Goal: Information Seeking & Learning: Check status

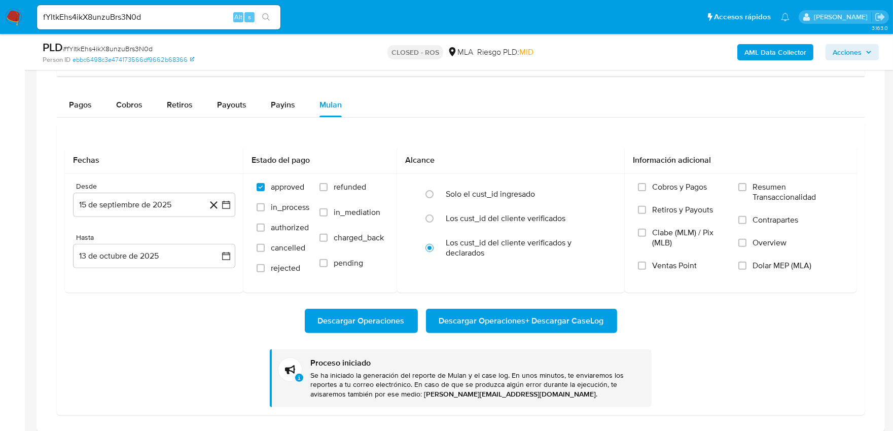
scroll to position [534, 0]
drag, startPoint x: 174, startPoint y: 15, endPoint x: 0, endPoint y: 14, distance: 173.9
click at [0, 14] on nav "Pausado Ver notificaciones fYltkEhs4ikX8unzuBrs3N0d Alt s Accesos rápidos Presi…" at bounding box center [446, 17] width 893 height 34
paste input "ksUs9ibFvc2yvmAEZgvO72pc"
type input "ksUs9ibFvc2yvmAEZgvO72pc"
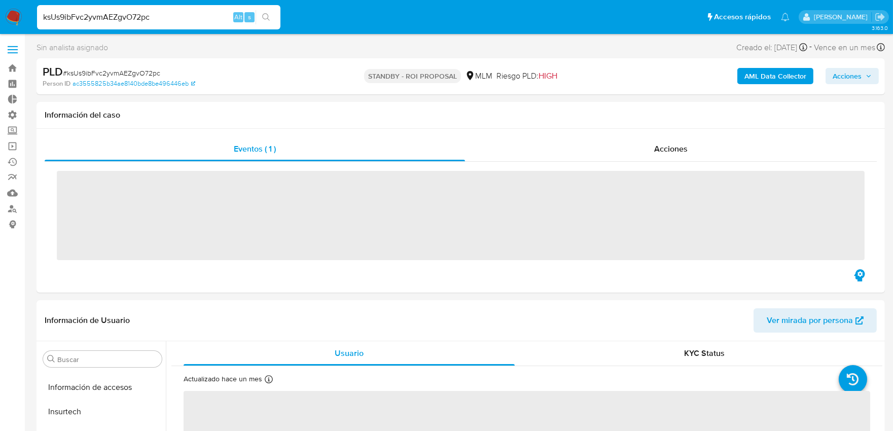
scroll to position [501, 0]
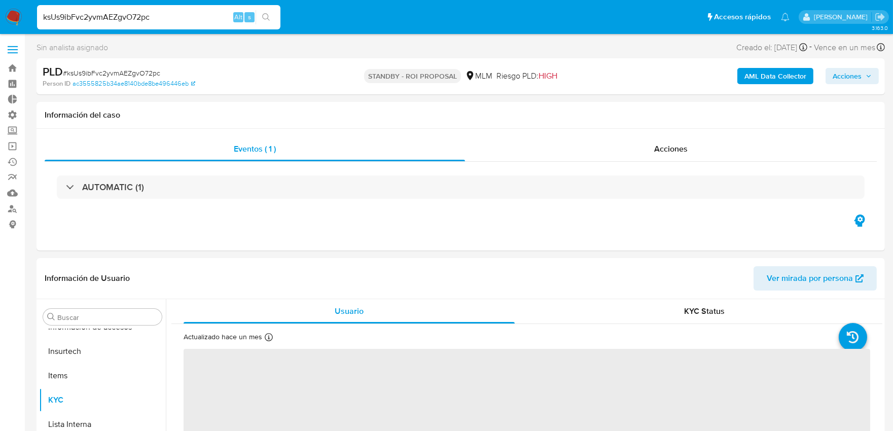
select select "10"
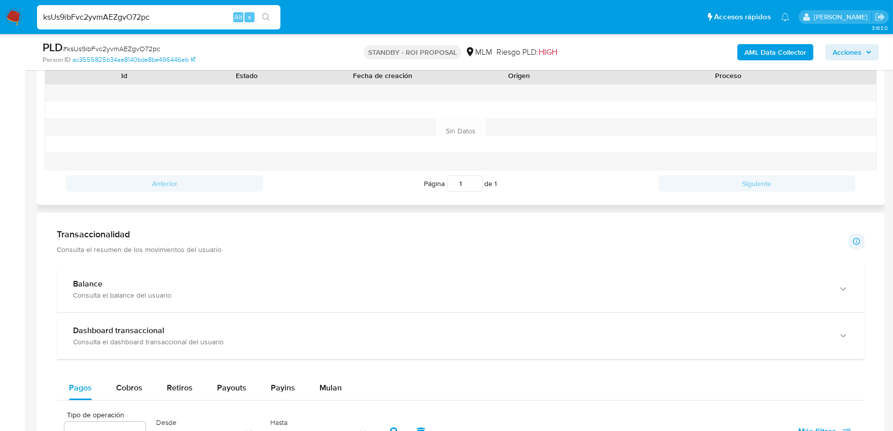
scroll to position [563, 0]
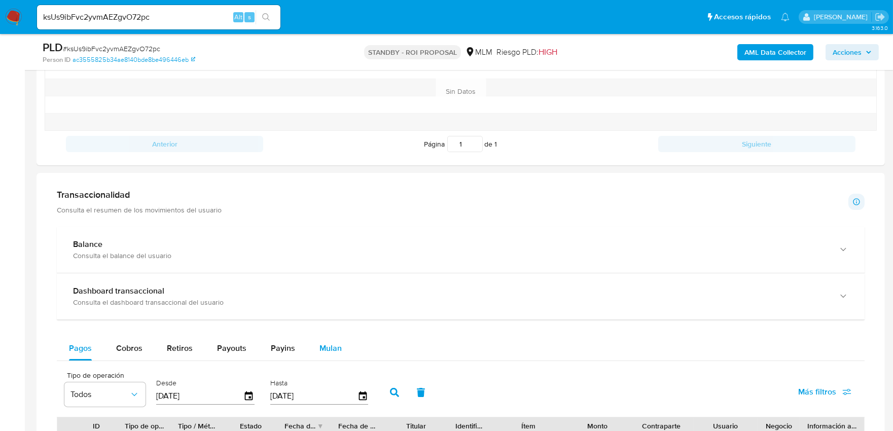
click at [326, 344] on span "Mulan" at bounding box center [330, 348] width 22 height 12
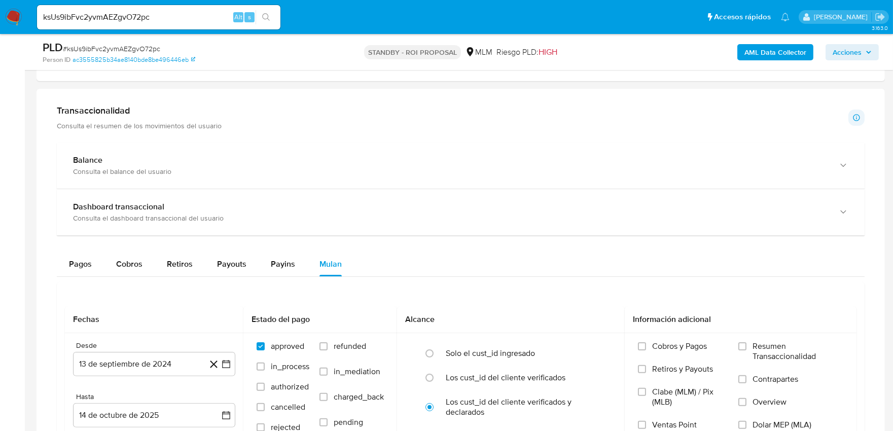
scroll to position [788, 0]
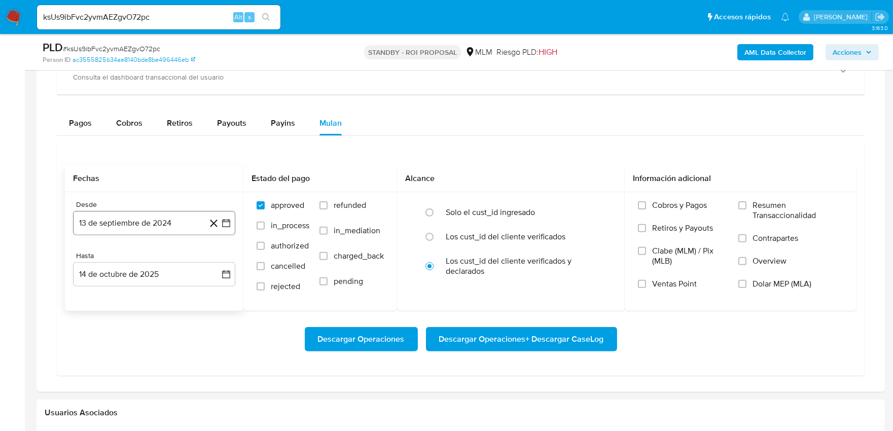
click at [133, 221] on button "13 de septiembre de 2024" at bounding box center [154, 223] width 162 height 24
click at [183, 260] on icon "Seleccionar mes y año" at bounding box center [186, 259] width 8 height 8
click at [197, 379] on span "dic" at bounding box center [197, 382] width 10 height 8
click at [216, 260] on icon "Mes siguiente" at bounding box center [217, 259] width 12 height 12
click at [176, 261] on icon "Seleccionar mes y año" at bounding box center [176, 260] width 5 height 3
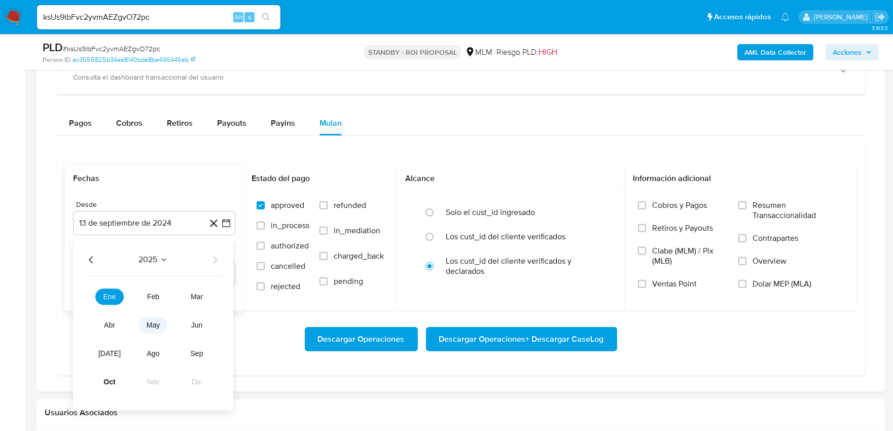
click at [155, 326] on span "may" at bounding box center [153, 325] width 13 height 8
click at [155, 297] on button "1" at bounding box center [154, 297] width 16 height 16
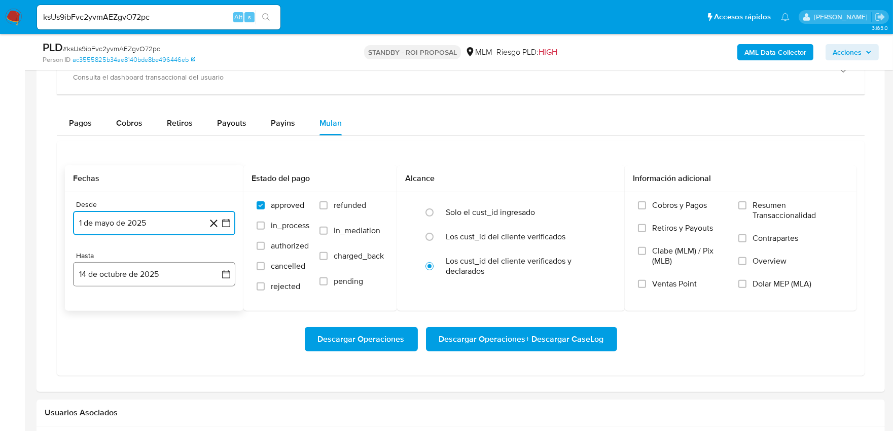
click at [137, 275] on button "14 de octubre de 2025" at bounding box center [154, 274] width 162 height 24
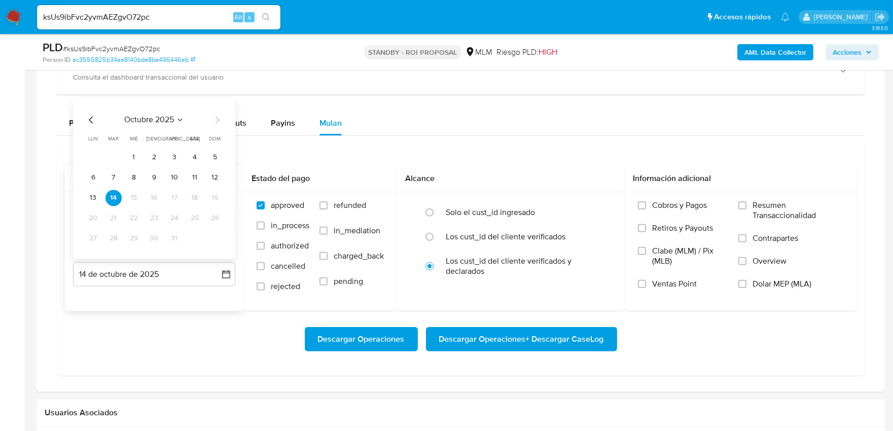
click at [86, 118] on icon "Mes anterior" at bounding box center [91, 120] width 12 height 12
click at [89, 120] on icon "Mes anterior" at bounding box center [91, 120] width 12 height 12
click at [218, 239] on button "31" at bounding box center [215, 239] width 16 height 16
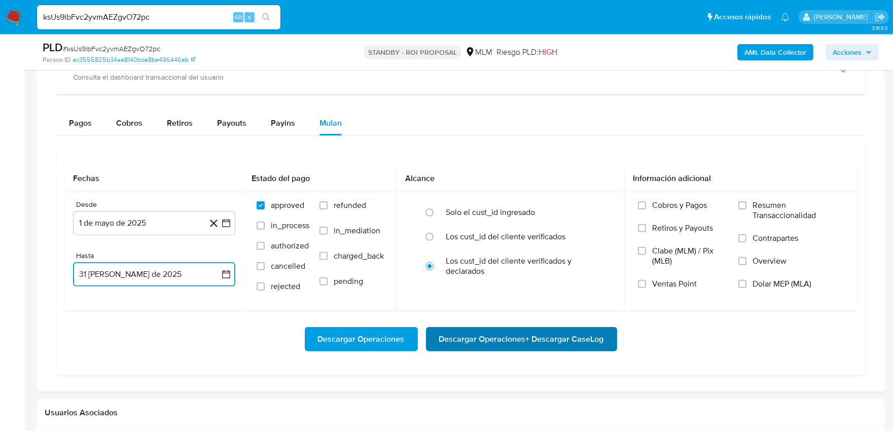
click at [478, 344] on span "Descargar Operaciones + Descargar CaseLog" at bounding box center [521, 339] width 165 height 22
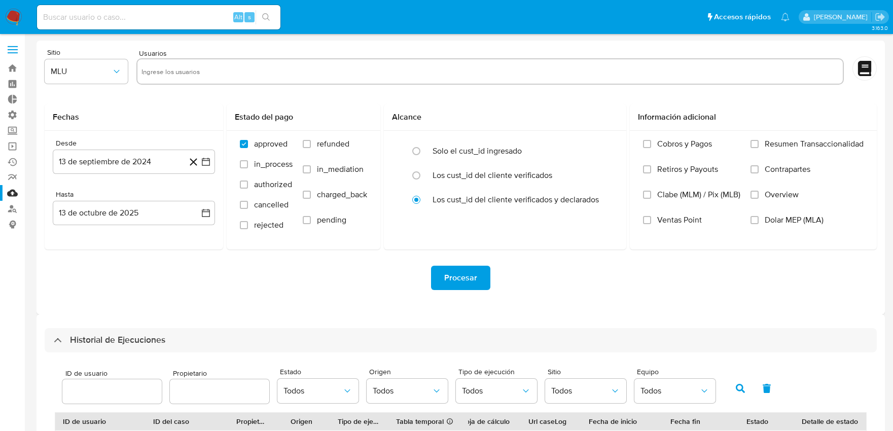
select select "10"
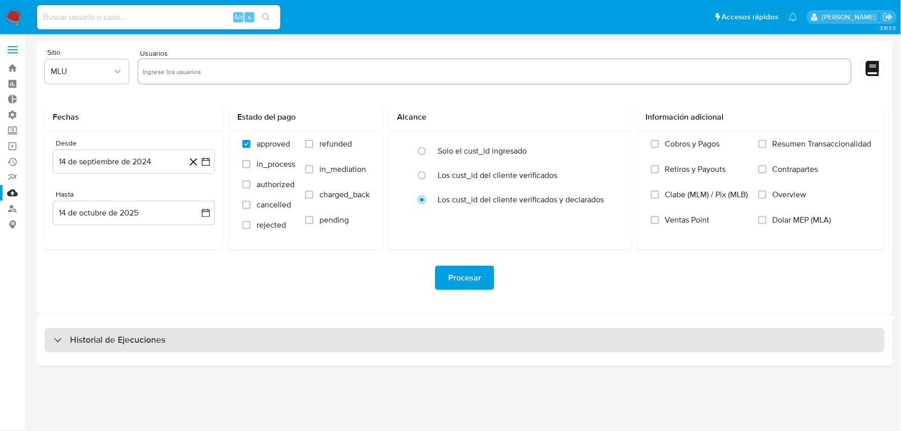
click at [104, 341] on h3 "Historial de Ejecuciones" at bounding box center [117, 340] width 95 height 12
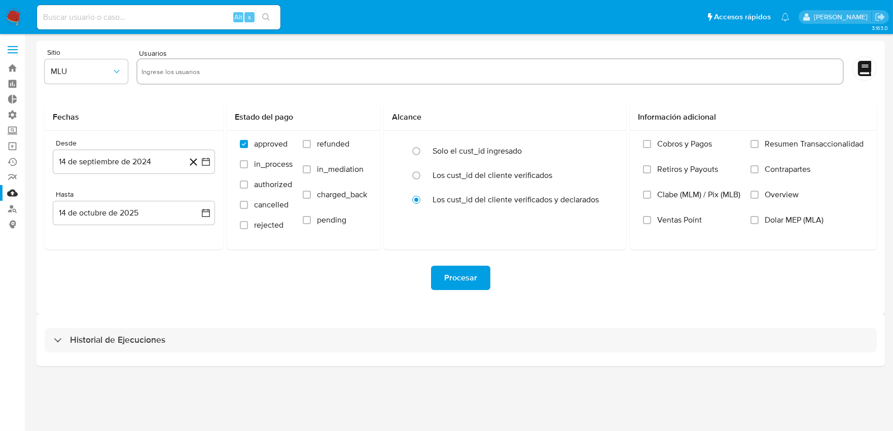
select select "10"
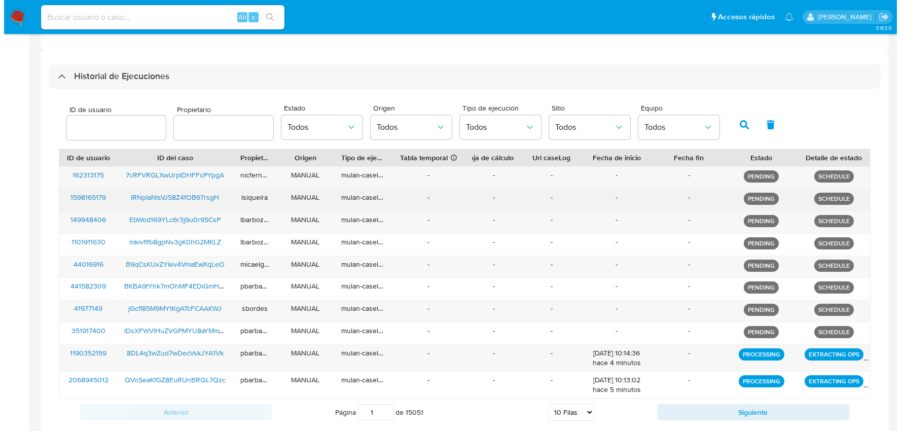
scroll to position [281, 0]
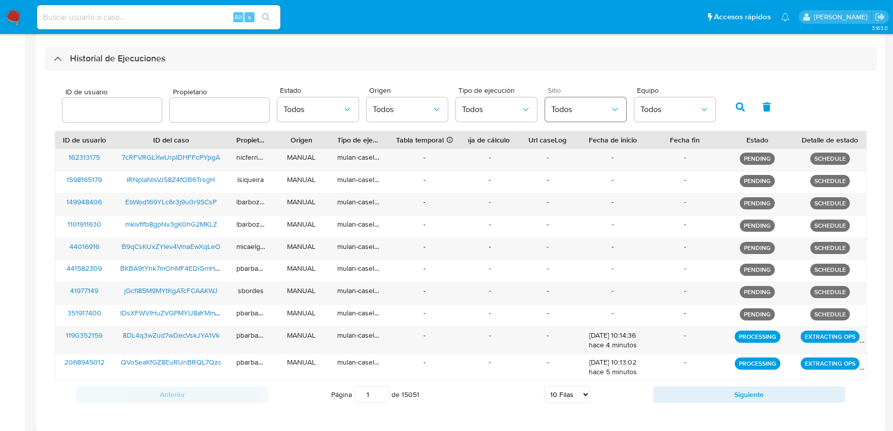
click at [564, 115] on button "Todos" at bounding box center [585, 109] width 81 height 24
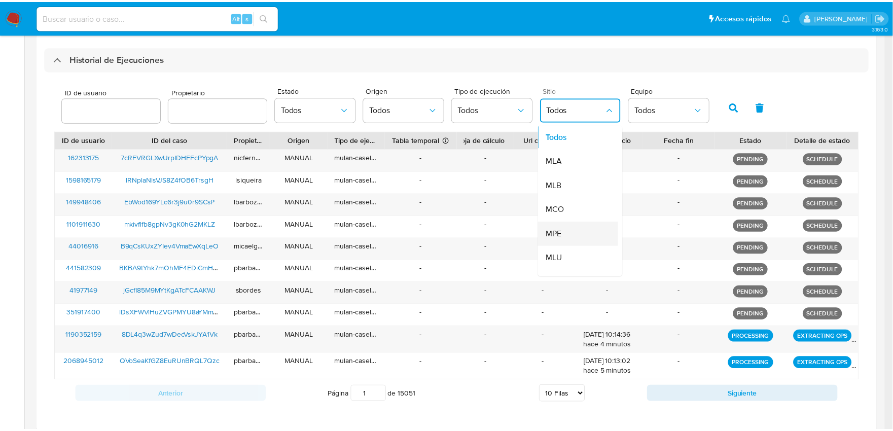
scroll to position [56, 0]
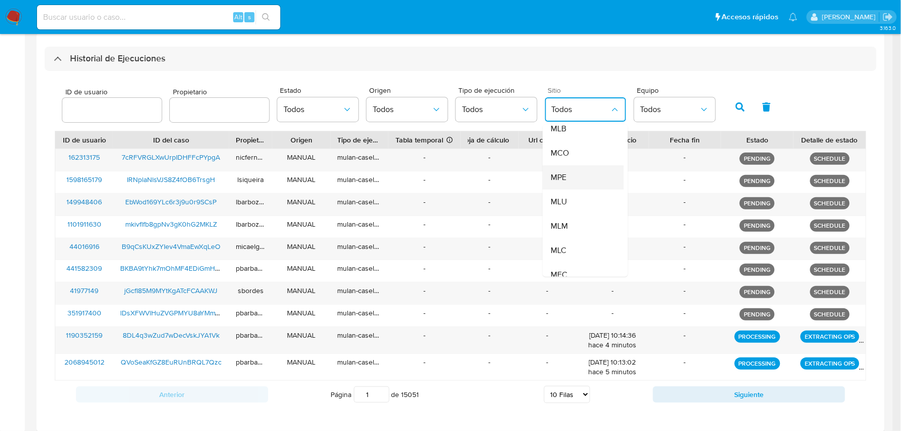
click at [581, 224] on div "MLM" at bounding box center [580, 226] width 59 height 24
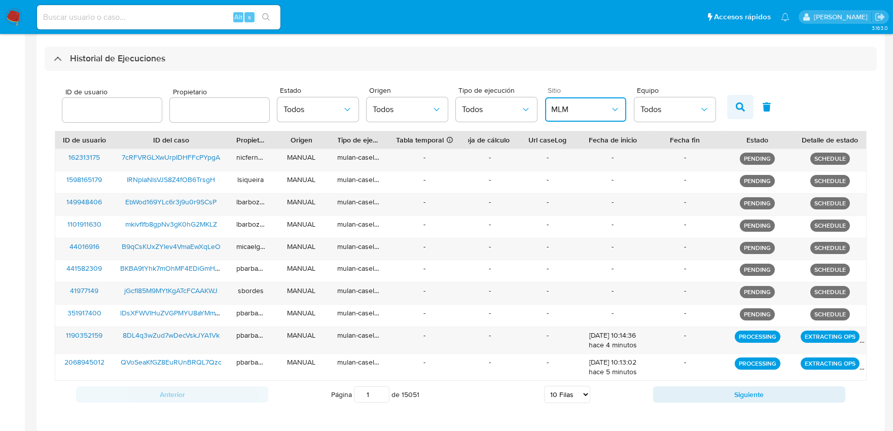
click at [736, 107] on icon "button" at bounding box center [740, 106] width 9 height 9
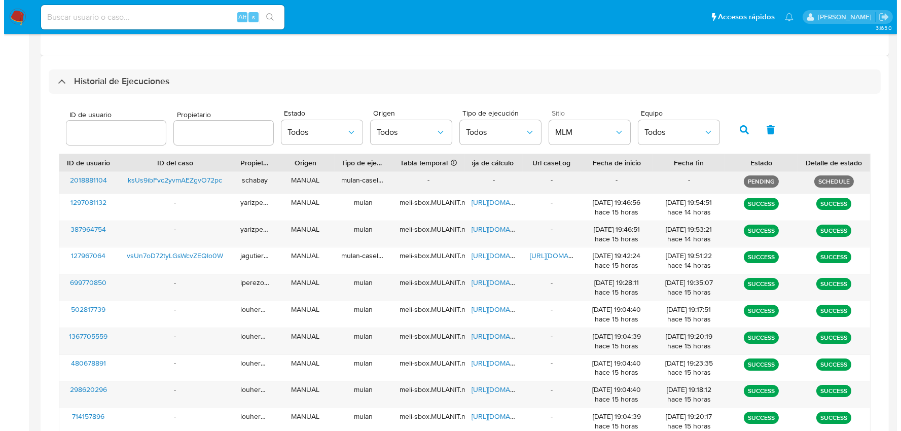
scroll to position [281, 0]
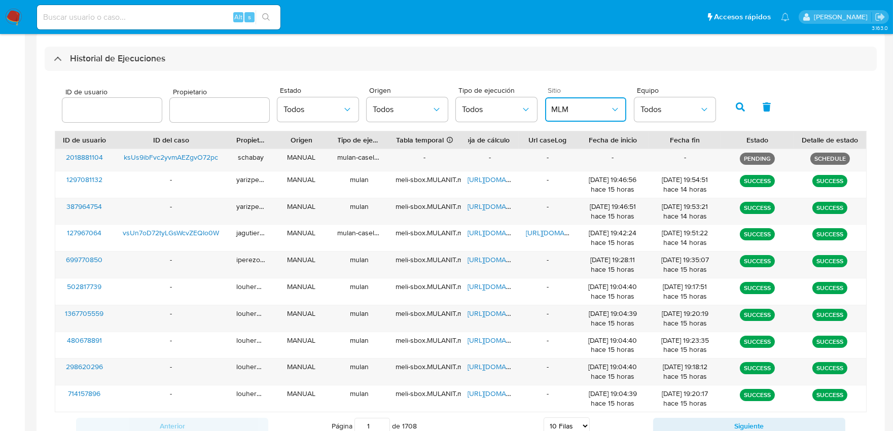
click at [578, 118] on button "MLM" at bounding box center [585, 109] width 81 height 24
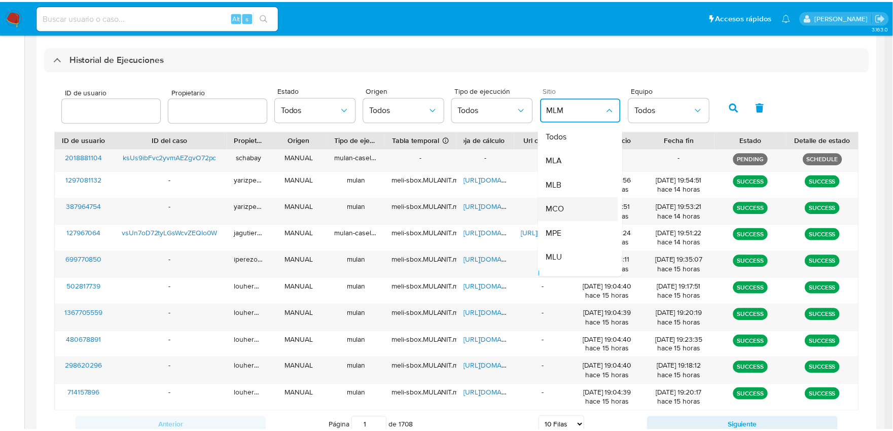
scroll to position [0, 0]
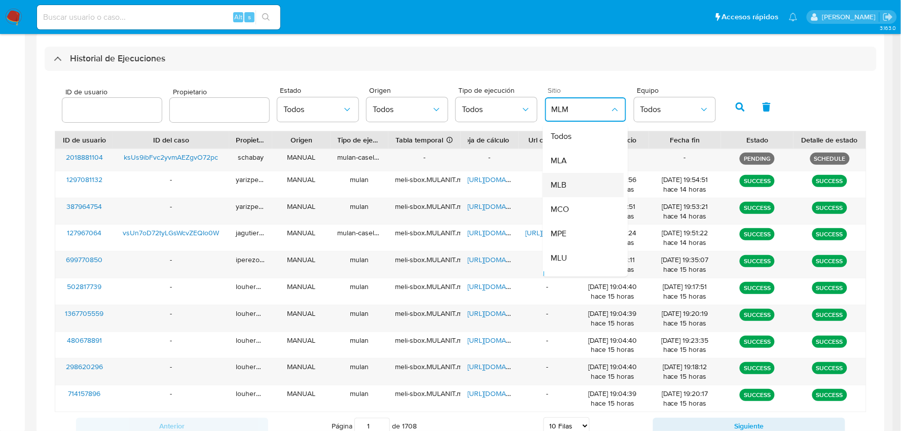
click at [571, 182] on div "MLB" at bounding box center [580, 185] width 59 height 24
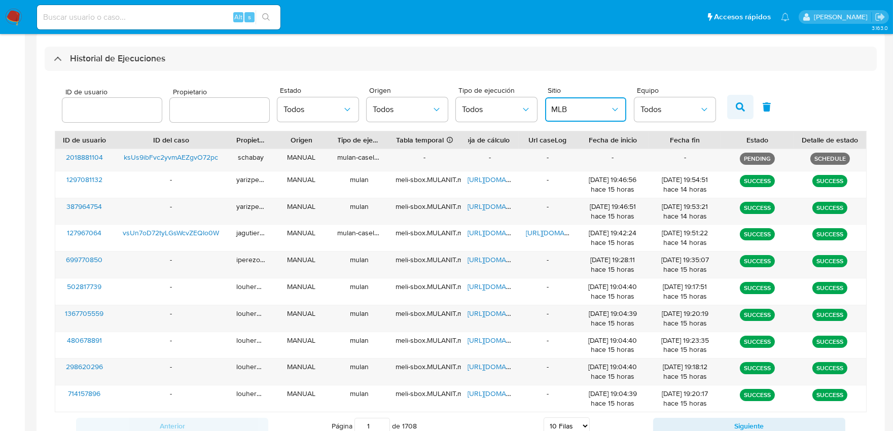
click at [738, 113] on button "button" at bounding box center [740, 107] width 26 height 24
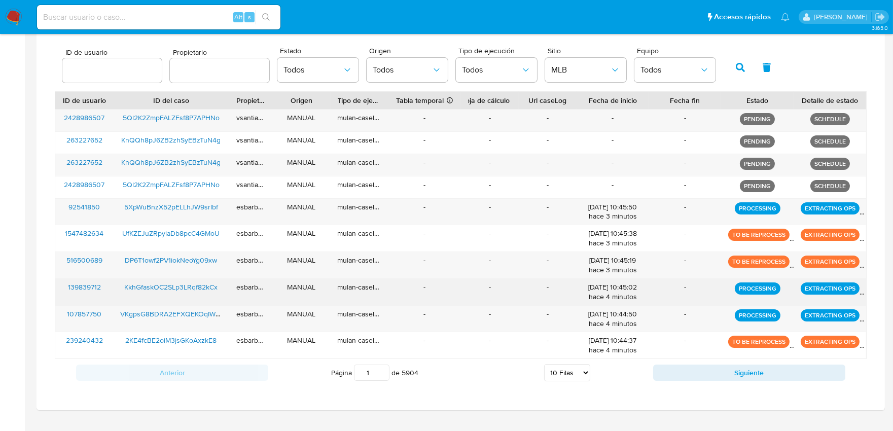
scroll to position [338, 0]
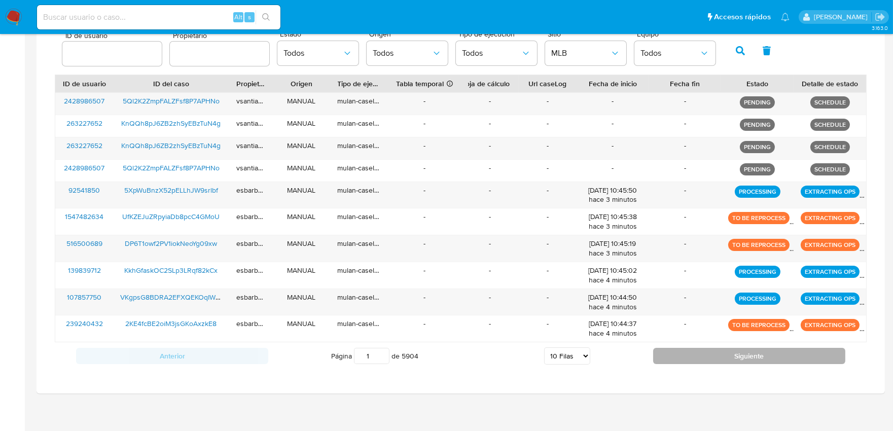
click at [686, 361] on button "Siguiente" at bounding box center [749, 356] width 192 height 16
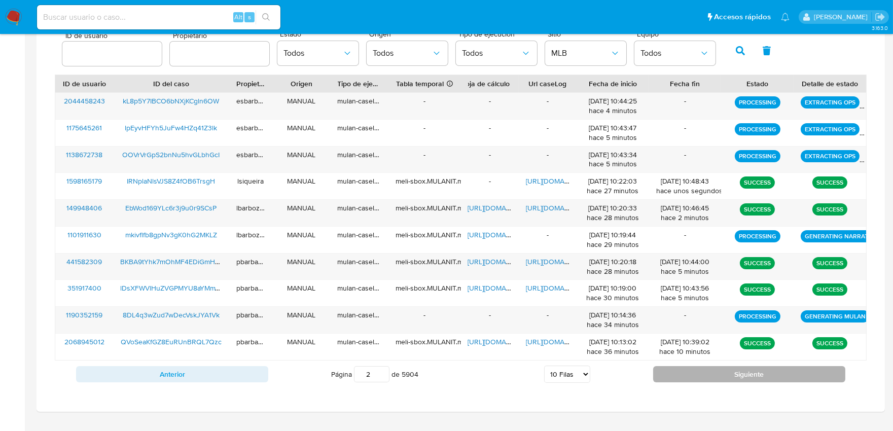
click at [686, 371] on button "Siguiente" at bounding box center [749, 374] width 192 height 16
type input "3"
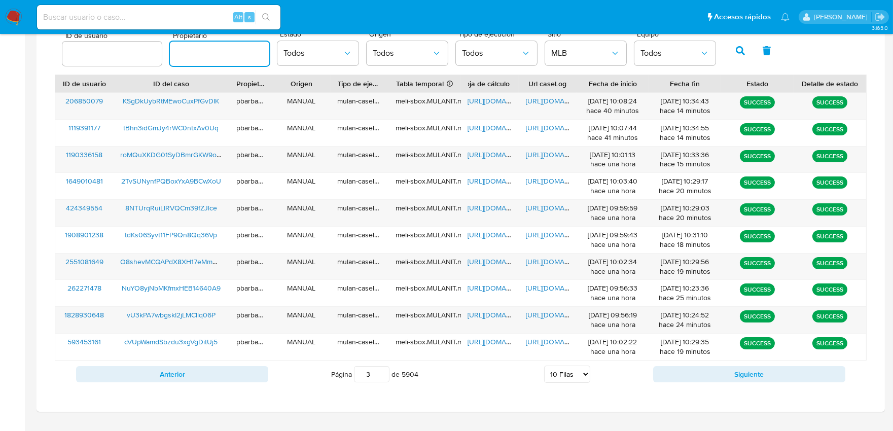
click at [229, 58] on input "text" at bounding box center [219, 53] width 99 height 13
type input "2724968350"
click at [741, 54] on button "button" at bounding box center [740, 51] width 26 height 24
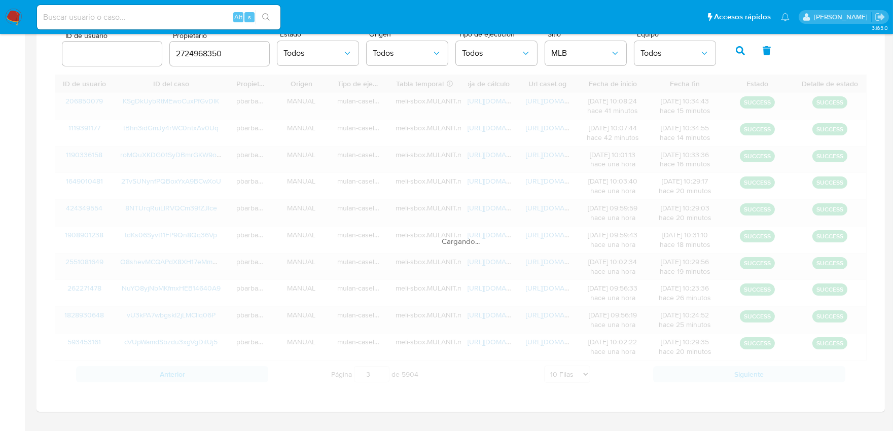
type input "1"
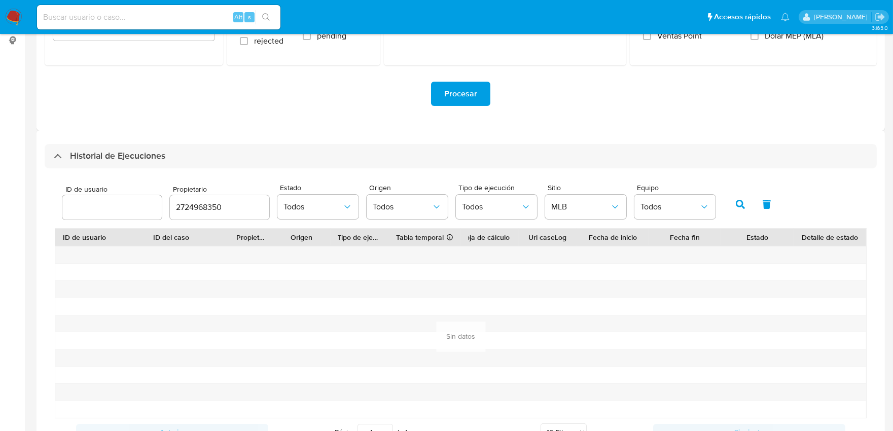
scroll to position [209, 0]
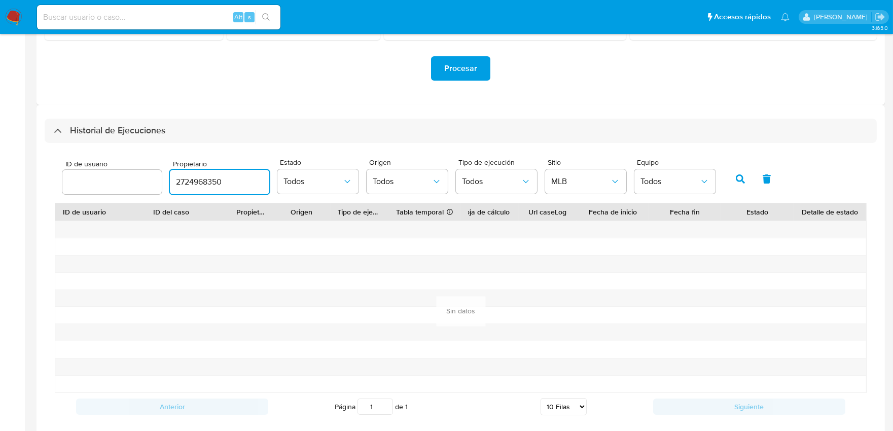
drag, startPoint x: 242, startPoint y: 185, endPoint x: 141, endPoint y: 181, distance: 100.9
click at [141, 181] on div "ID de usuario Propietario 2724968350 Estado Todos Origen Todos Tipo de ejecució…" at bounding box center [388, 178] width 663 height 39
click at [124, 184] on input "number" at bounding box center [111, 181] width 99 height 13
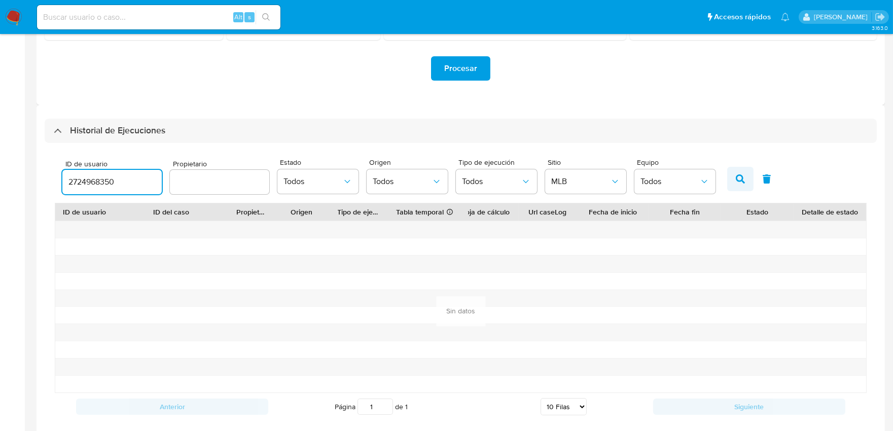
type input "2724968350"
click at [740, 182] on button "button" at bounding box center [740, 179] width 26 height 24
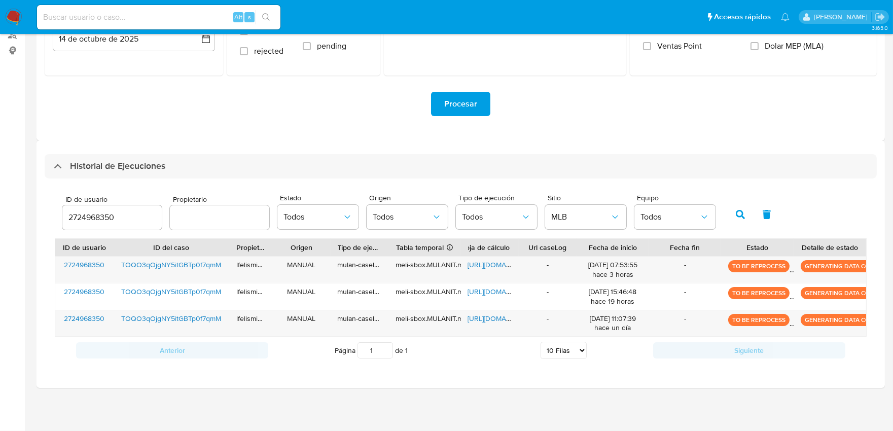
scroll to position [174, 0]
click at [202, 260] on span "TOQO3qOjgNY5itGBTp0f7qmM" at bounding box center [171, 265] width 100 height 10
click at [211, 268] on span "TOQO3qOjgNY5itGBTp0f7qmM" at bounding box center [171, 265] width 100 height 10
click at [190, 13] on input at bounding box center [158, 17] width 243 height 13
paste input "cqKW2U5bc6FYT2EpruJGjBHo"
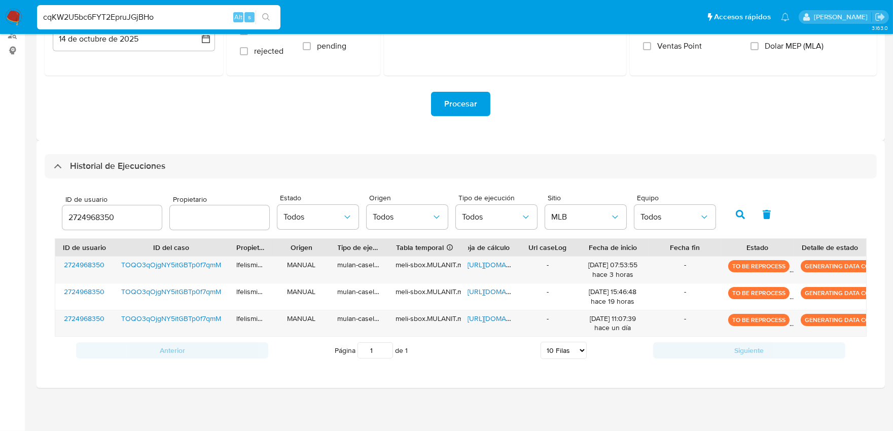
type input "cqKW2U5bc6FYT2EpruJGjBHo"
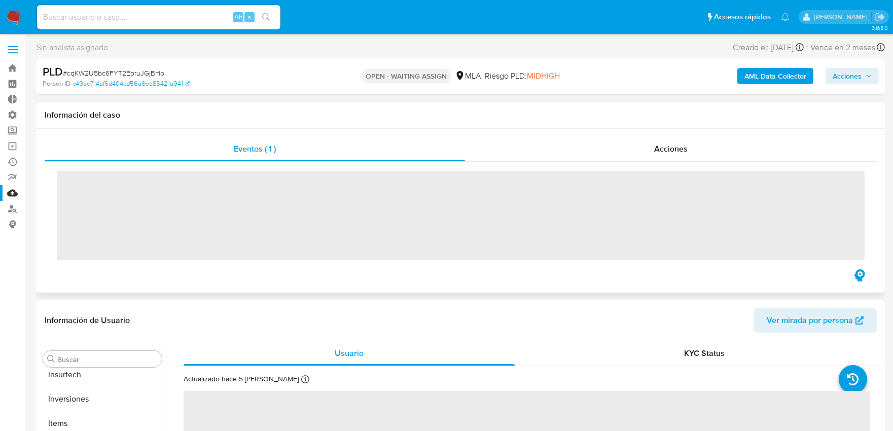
scroll to position [550, 0]
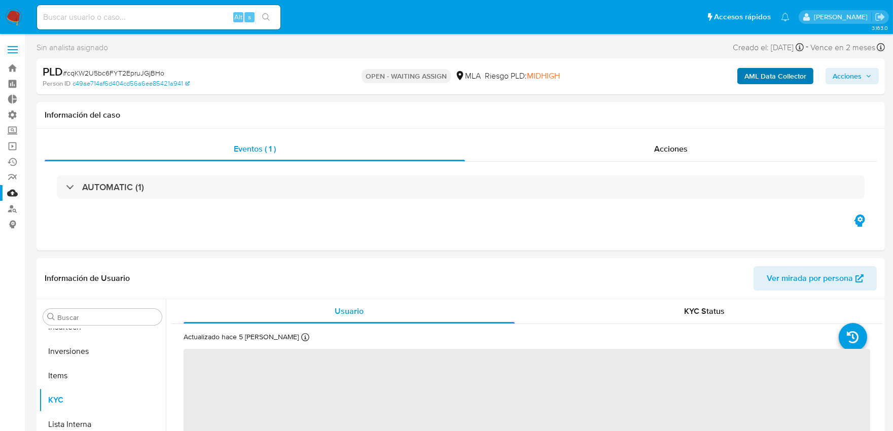
select select "10"
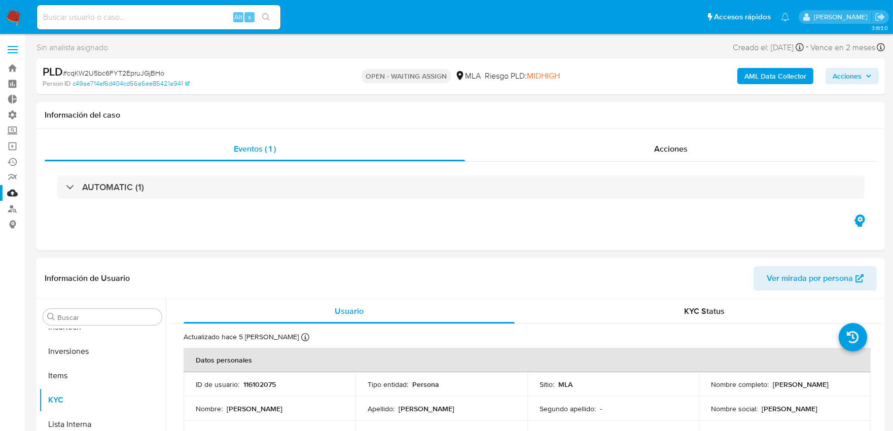
click at [748, 78] on b "AML Data Collector" at bounding box center [775, 76] width 62 height 16
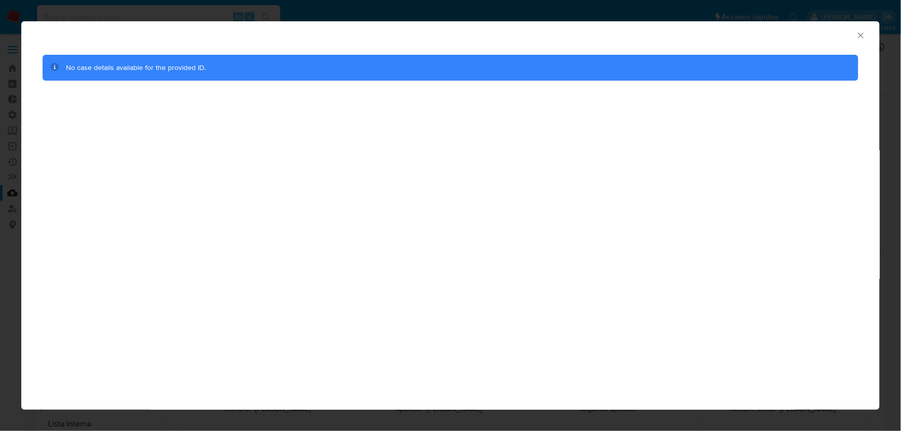
click at [860, 34] on icon "Cerrar ventana" at bounding box center [861, 35] width 10 height 10
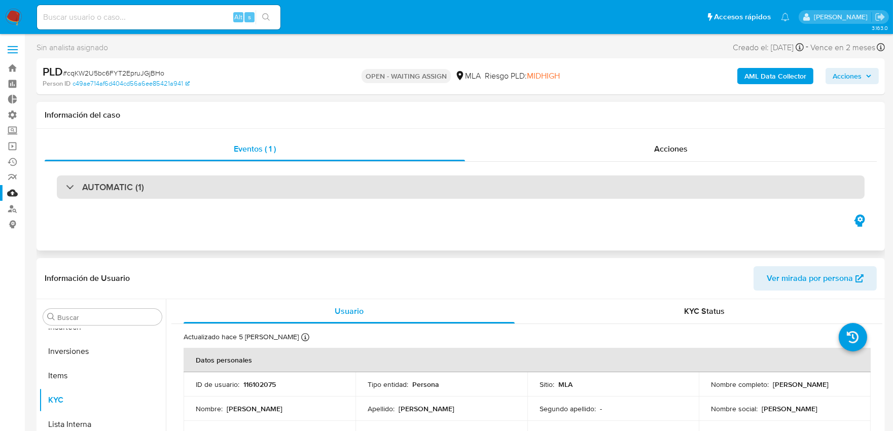
click at [264, 191] on div "AUTOMATIC (1)" at bounding box center [461, 186] width 808 height 23
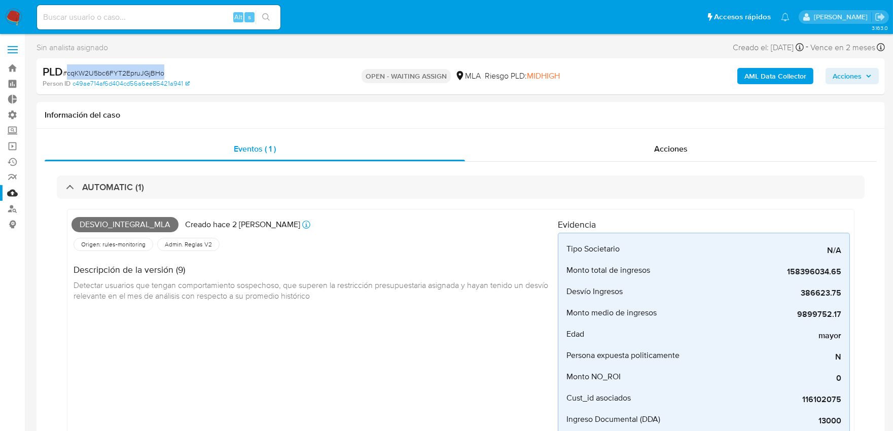
drag, startPoint x: 179, startPoint y: 74, endPoint x: 68, endPoint y: 72, distance: 110.5
click at [68, 72] on div "PLD # cqKW2U5bc6FYT2EpruJGjBHo" at bounding box center [180, 71] width 275 height 15
copy span "cqKW2U5bc6FYT2EpruJGjBHo"
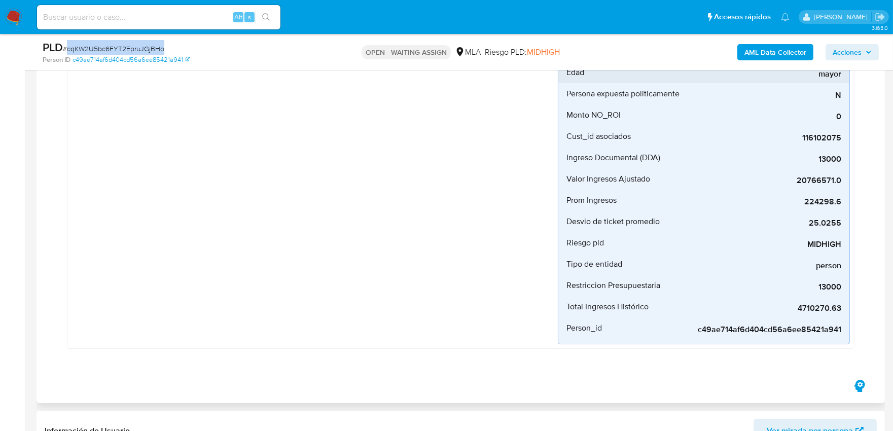
scroll to position [225, 0]
click at [750, 55] on b "AML Data Collector" at bounding box center [775, 52] width 62 height 16
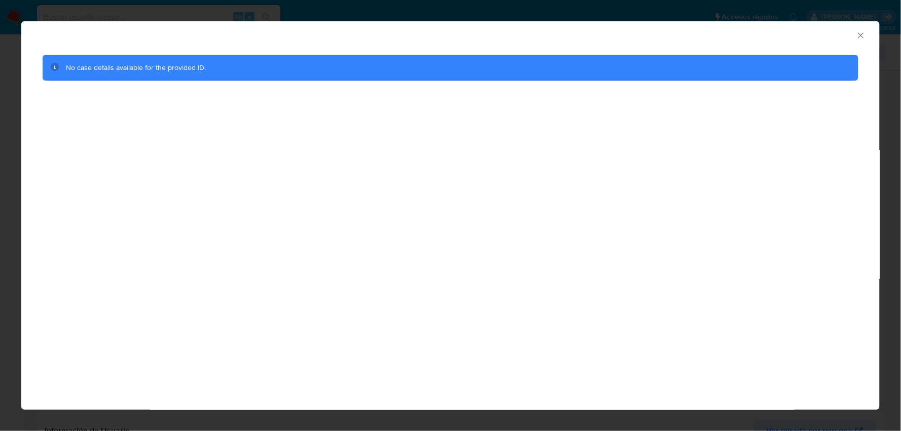
click at [858, 38] on icon "Cerrar ventana" at bounding box center [861, 35] width 10 height 10
